Goal: Communication & Community: Answer question/provide support

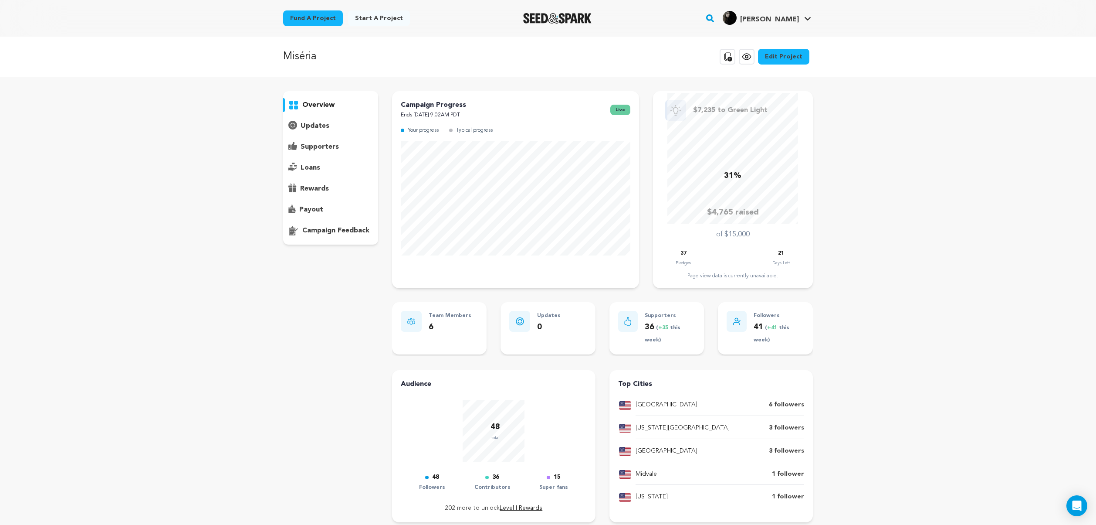
click at [320, 146] on p "supporters" at bounding box center [320, 147] width 38 height 10
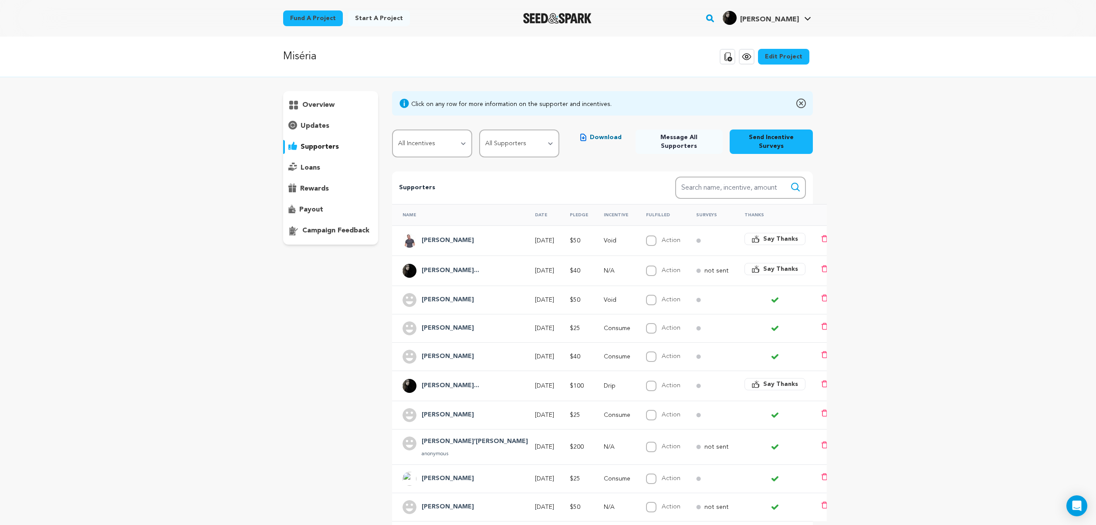
click at [763, 234] on span "Say Thanks" at bounding box center [780, 238] width 35 height 9
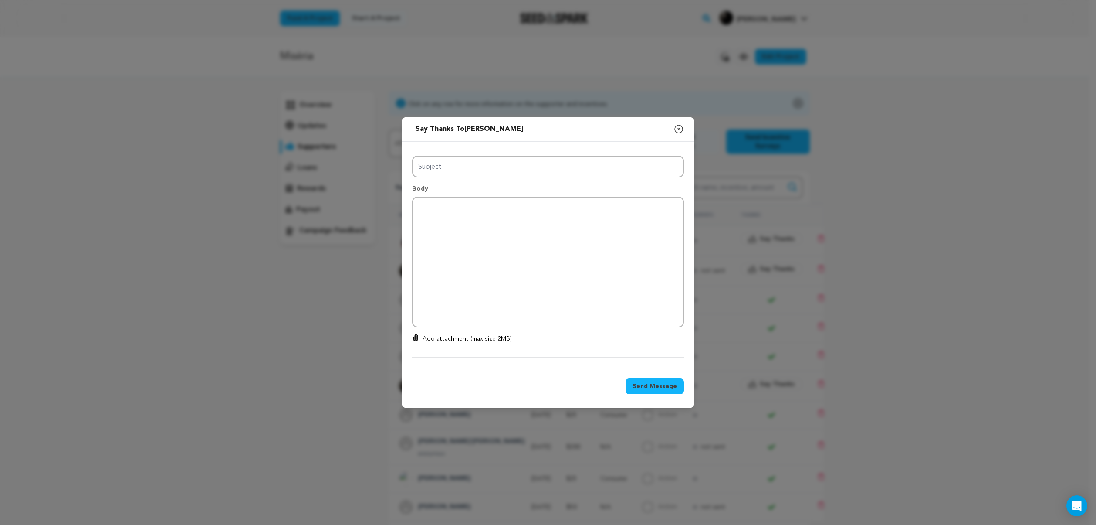
type input "Thanks for your support!"
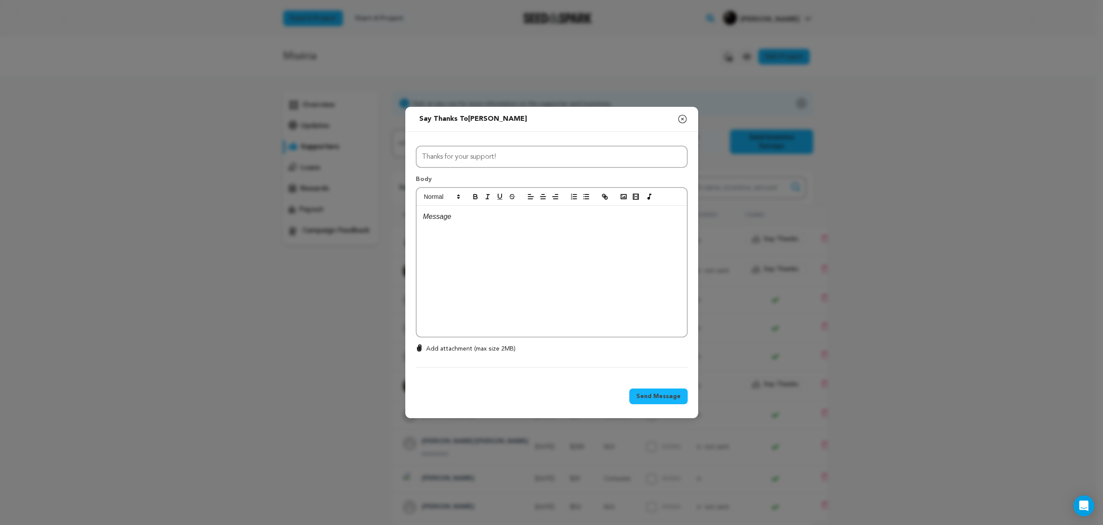
click at [545, 236] on div at bounding box center [551, 271] width 270 height 131
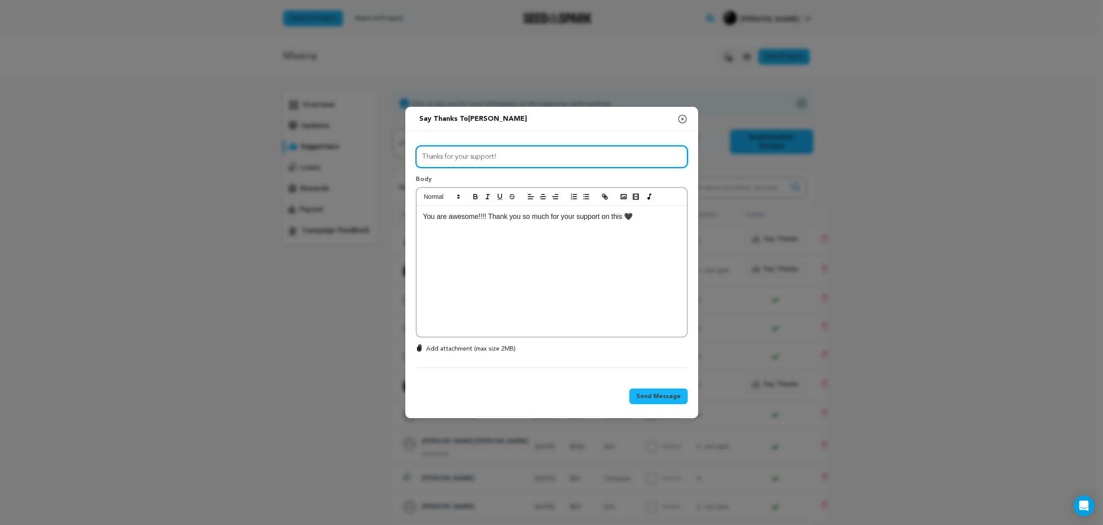
click at [541, 155] on input "Thanks for your support!" at bounding box center [552, 157] width 272 height 22
type input "Thank you from the bottom of our hearts"
click at [440, 239] on div "You are awesome!!!! Thank you so much for your support on this 🖤" at bounding box center [551, 271] width 270 height 131
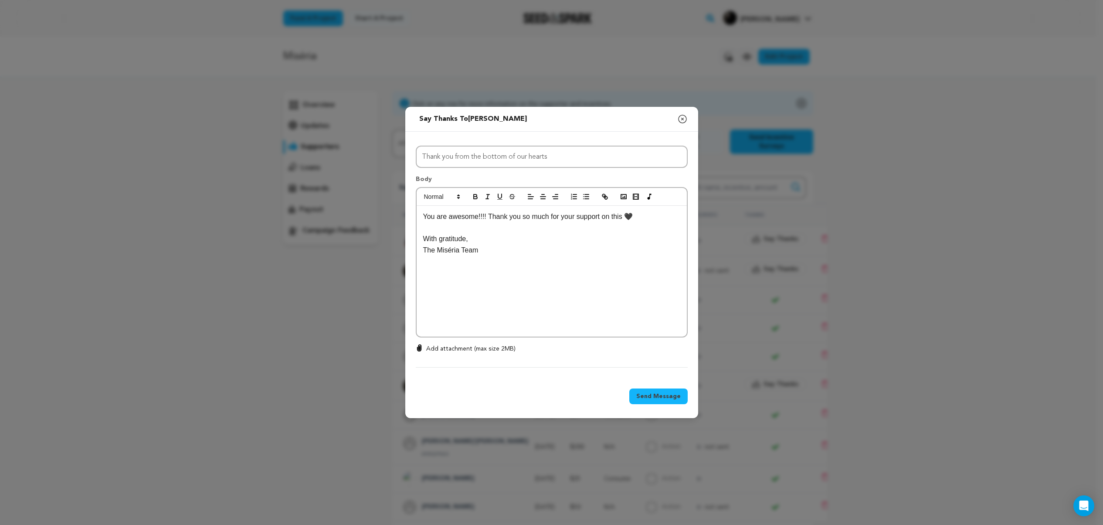
click at [653, 396] on span "Send Message" at bounding box center [658, 396] width 44 height 9
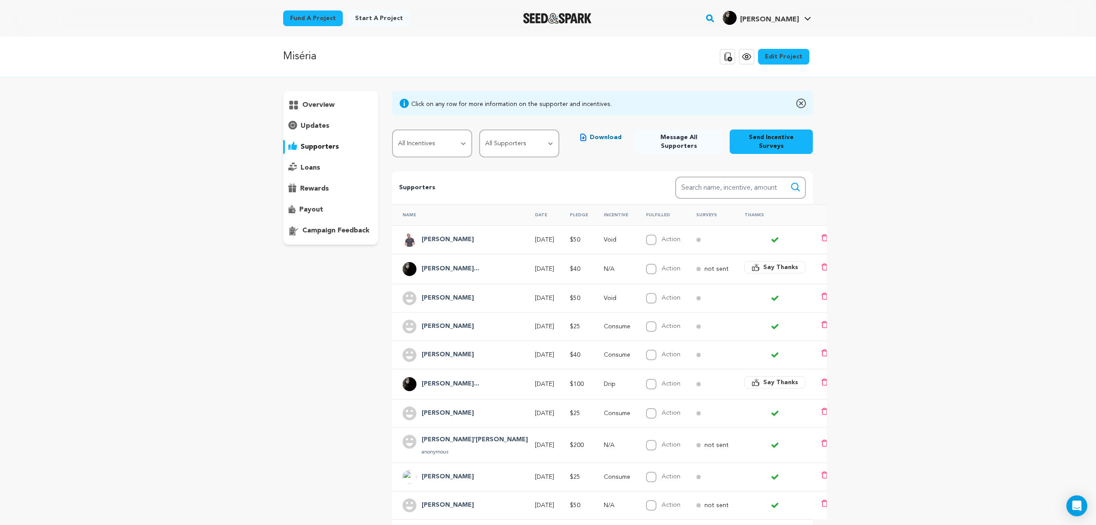
click at [435, 234] on h4 "Elijah Amodt" at bounding box center [448, 239] width 52 height 10
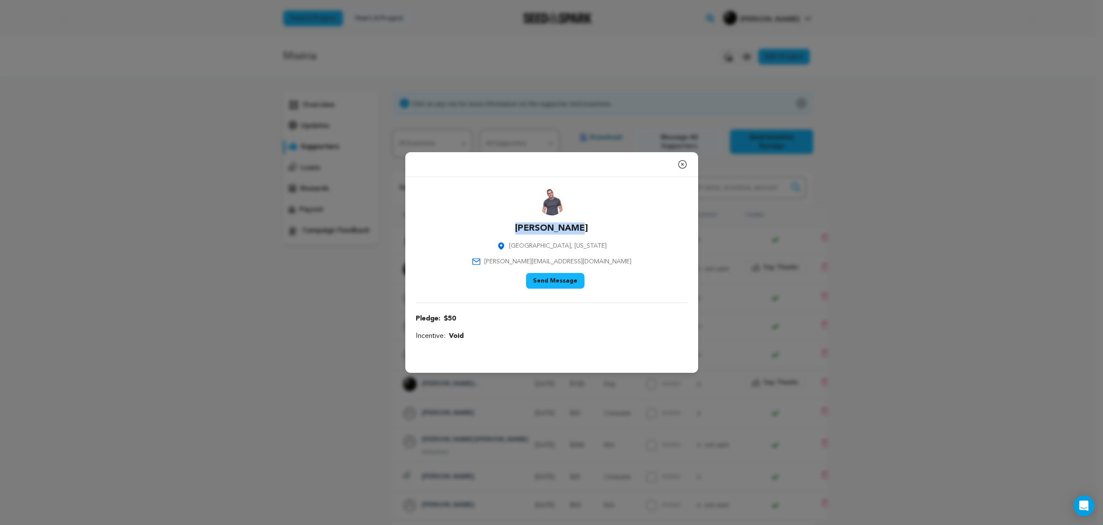
drag, startPoint x: 549, startPoint y: 224, endPoint x: 495, endPoint y: 217, distance: 54.9
click at [495, 217] on div "Elijah Amodt Midvale, Utah elijah@amodtentertainment.com Say Thank You Send Mes…" at bounding box center [552, 239] width 272 height 105
copy p "Elijah Amodt"
click at [571, 261] on span "elijah@amodtentertainment.com" at bounding box center [557, 261] width 147 height 9
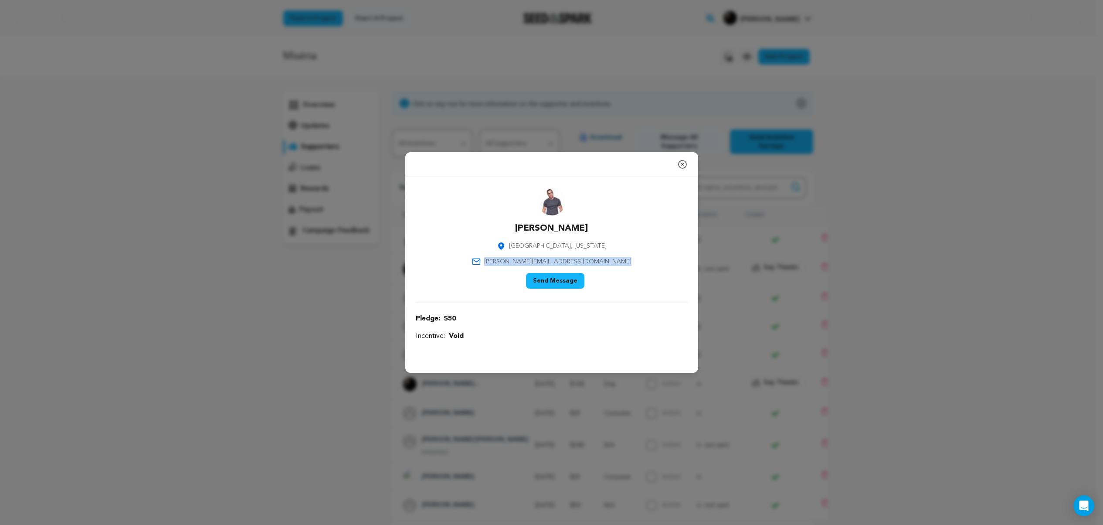
click at [571, 261] on span "elijah@amodtentertainment.com" at bounding box center [557, 261] width 147 height 9
copy div "elijah@amodtentertainment.com"
